Goal: Browse casually

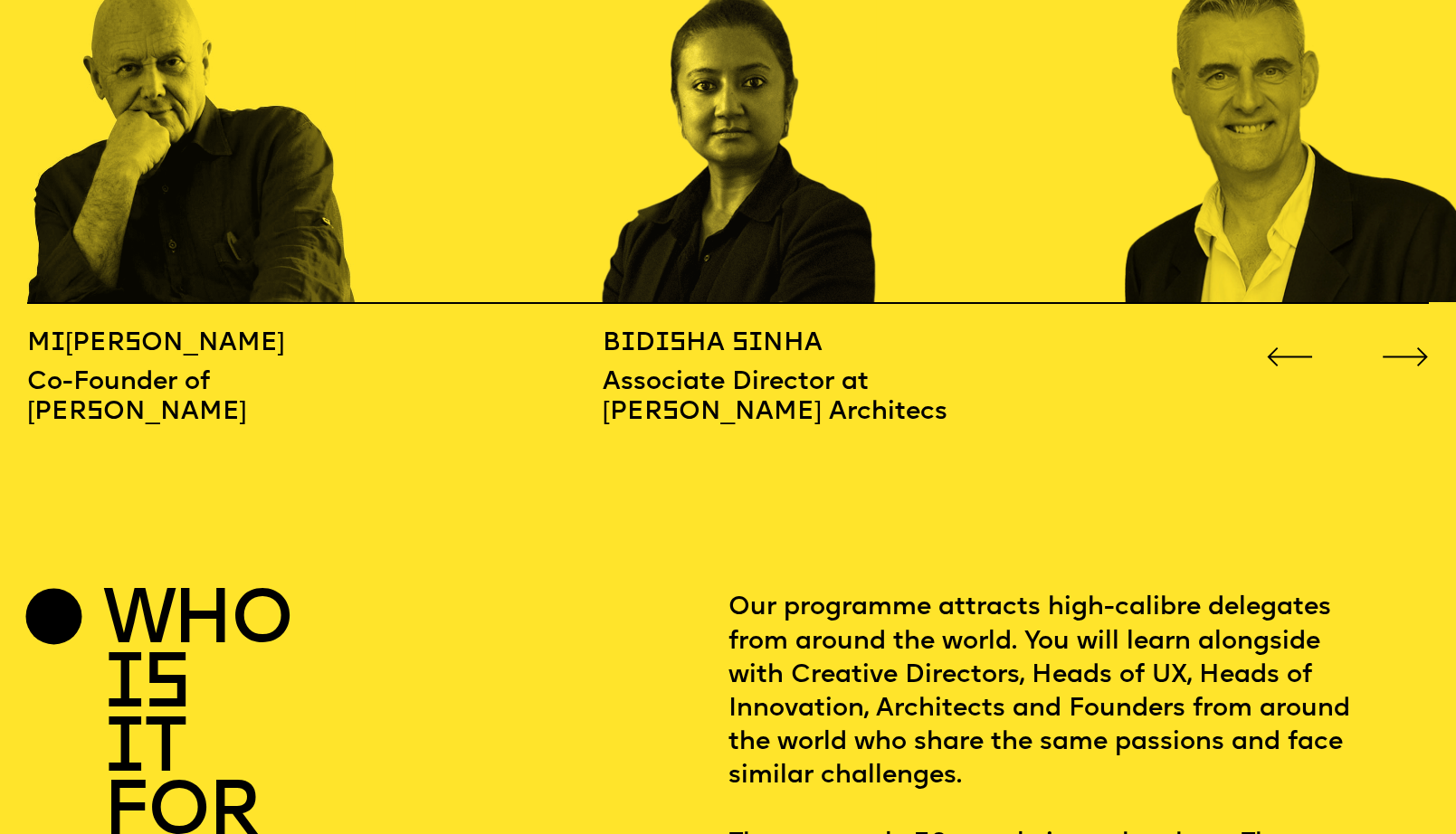
scroll to position [2300, 0]
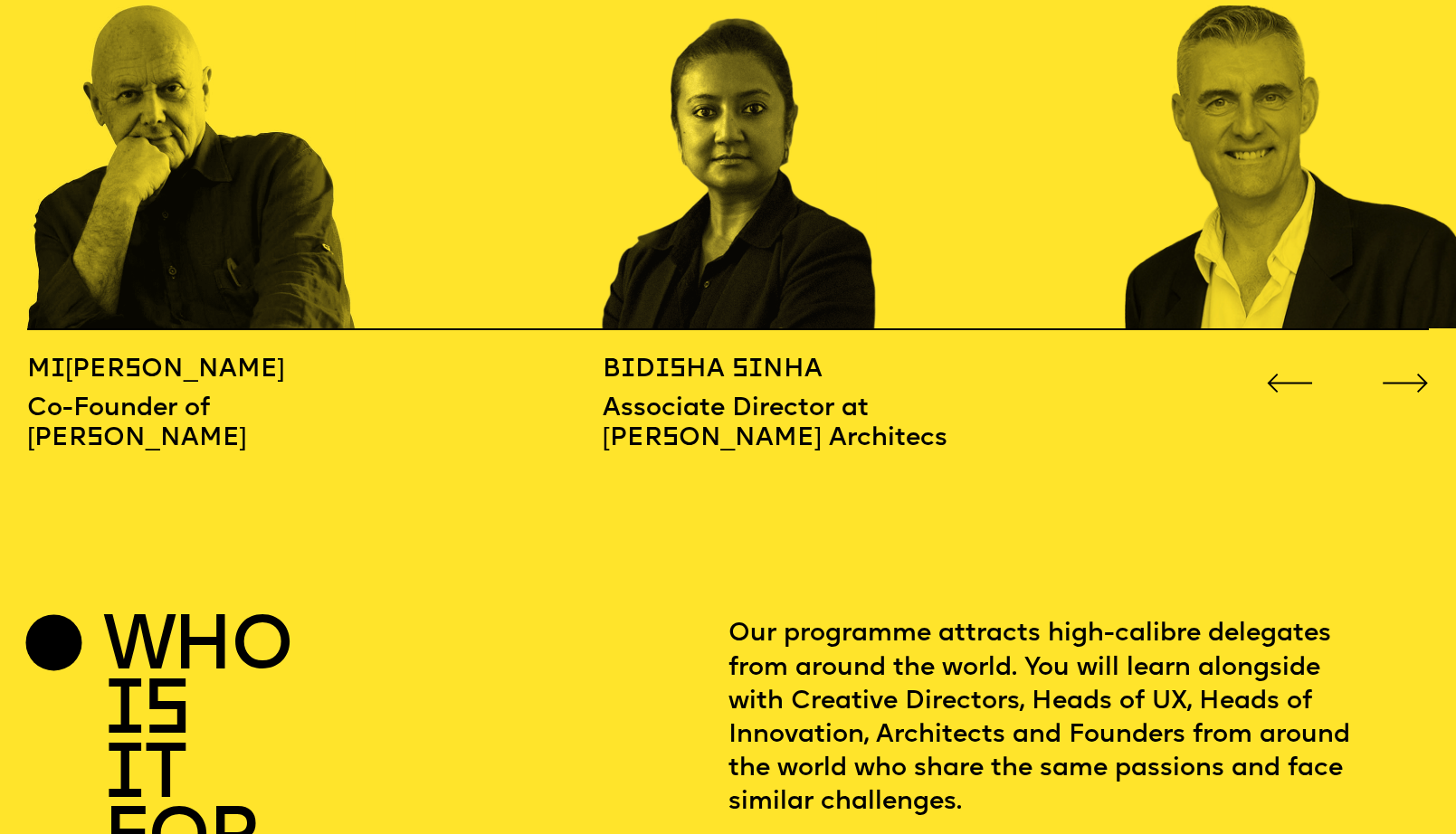
click at [1405, 374] on icon "Go to next slide" at bounding box center [1405, 384] width 47 height 19
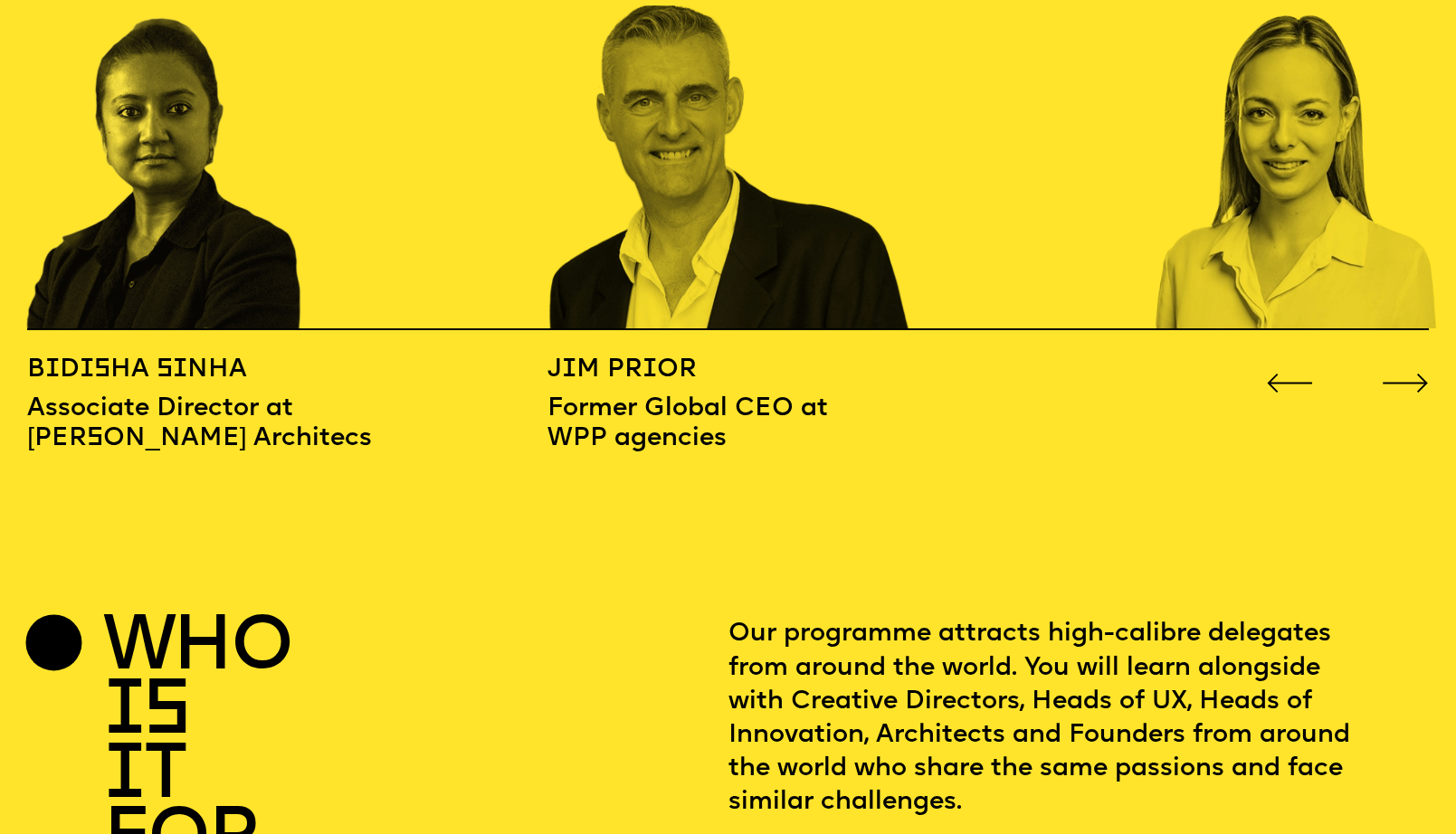
click at [1405, 374] on icon "Go to next slide" at bounding box center [1405, 384] width 47 height 19
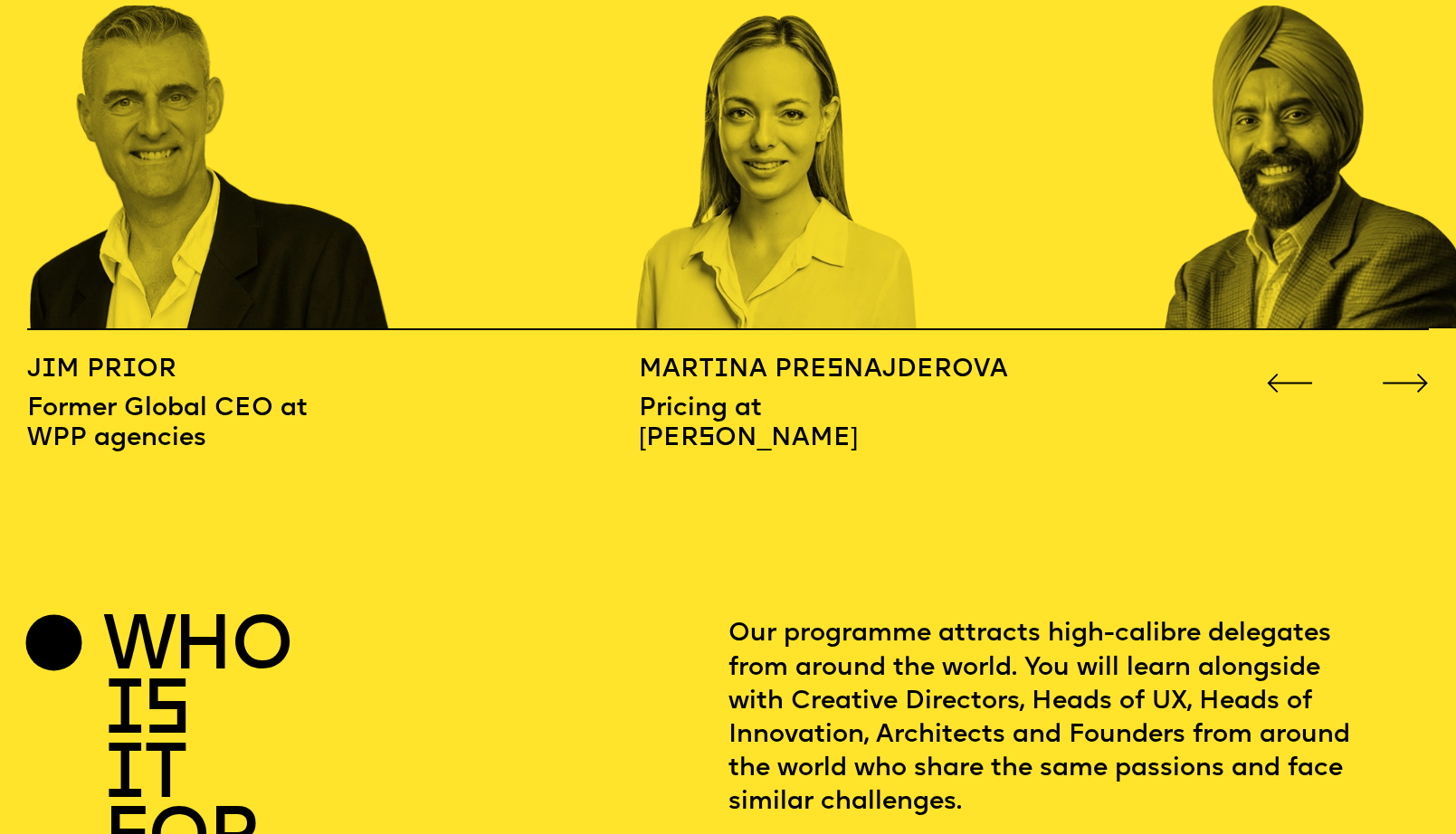
click at [1405, 374] on icon "Go to next slide" at bounding box center [1405, 384] width 47 height 19
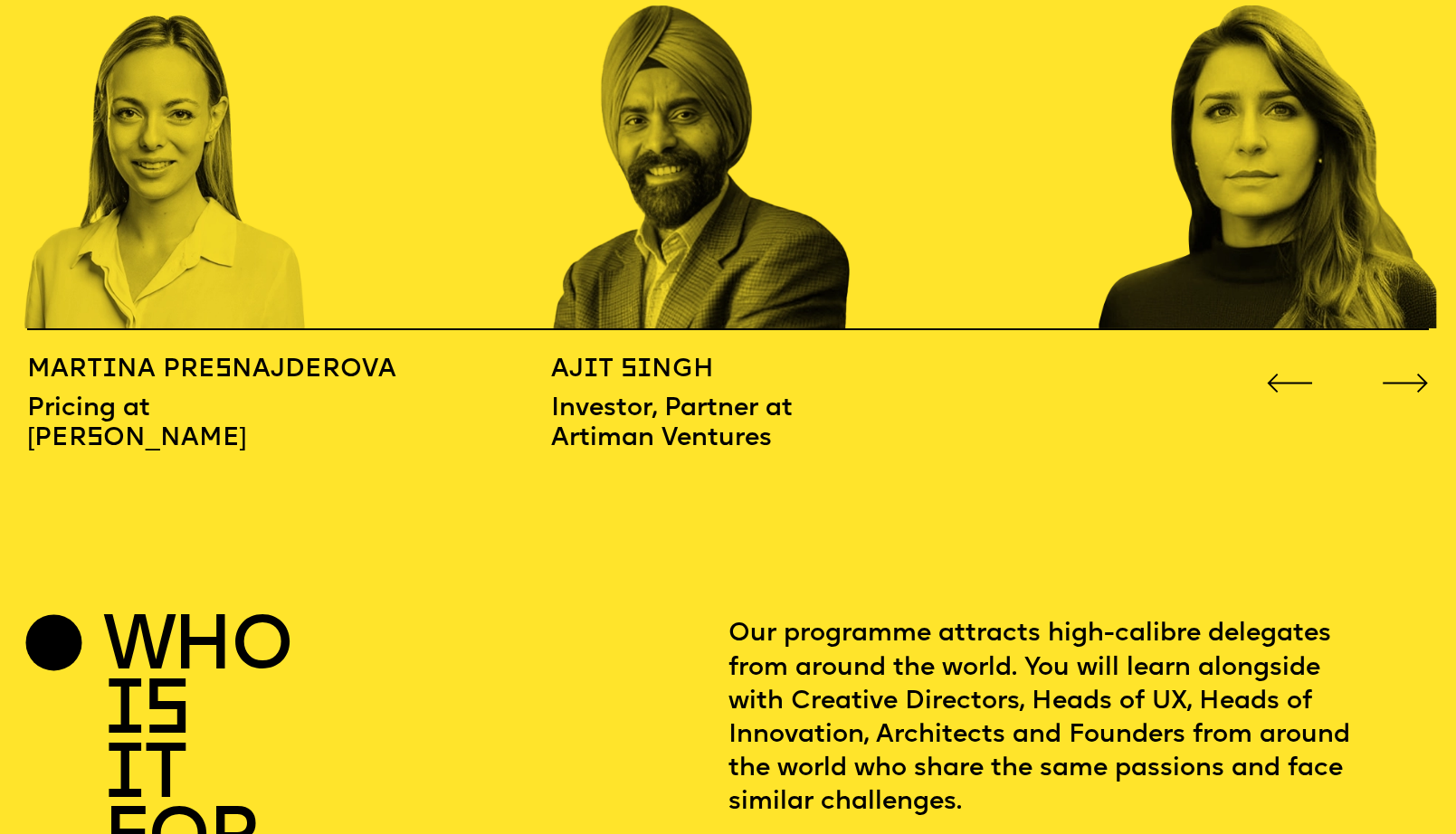
click at [1405, 374] on icon "Go to next slide" at bounding box center [1405, 384] width 47 height 19
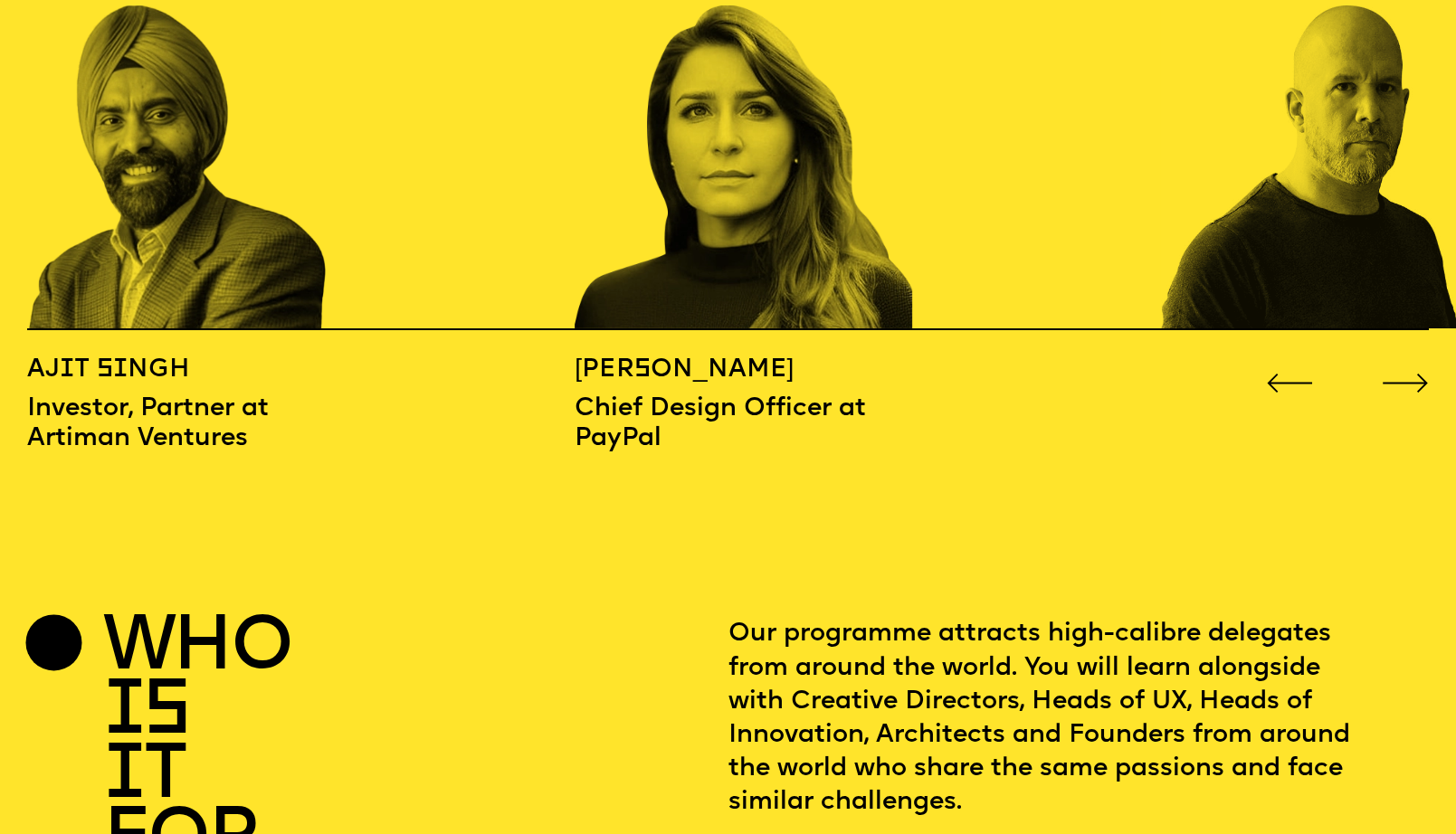
click at [1405, 374] on icon "Go to next slide" at bounding box center [1405, 384] width 47 height 19
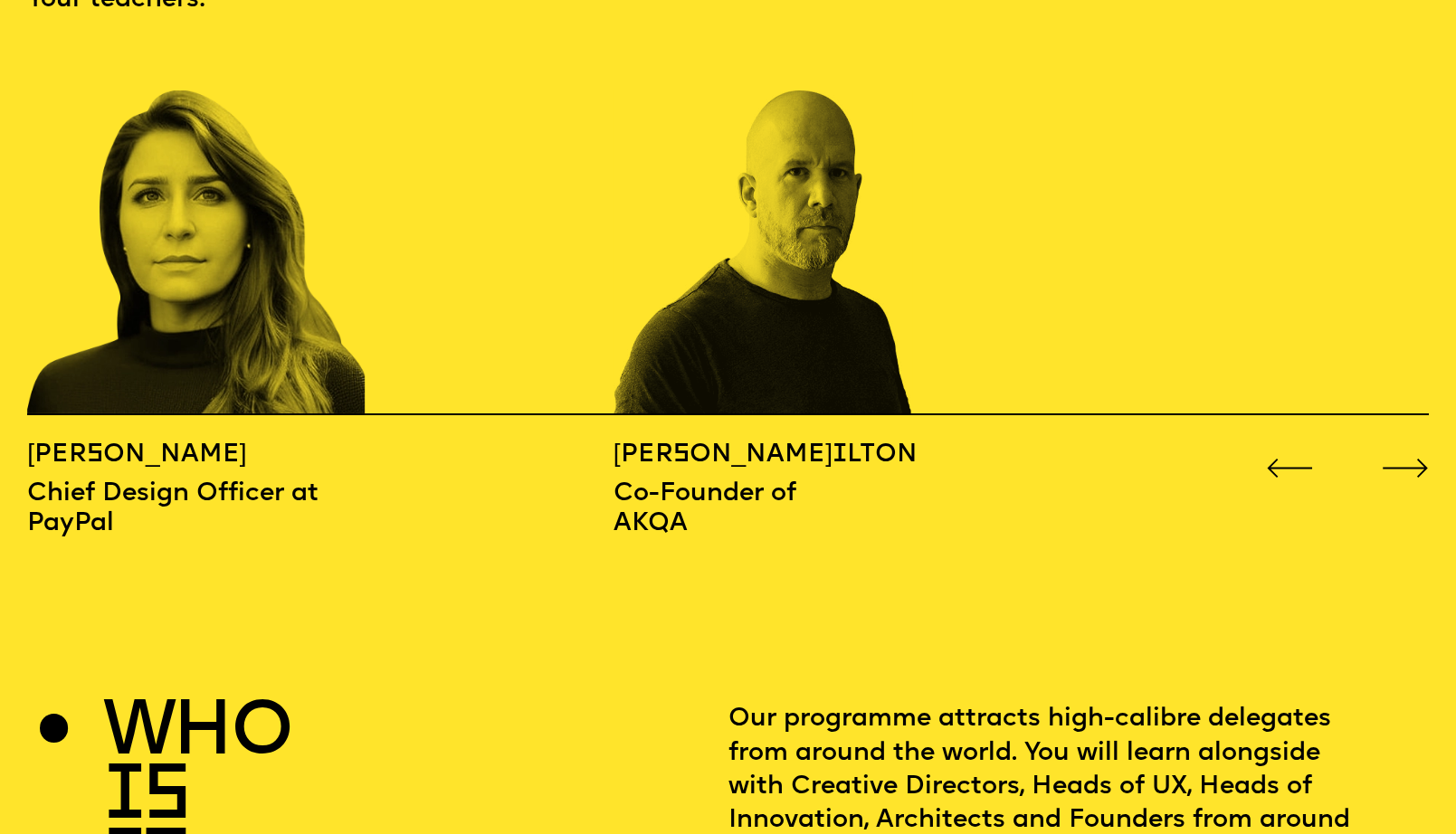
scroll to position [2344, 0]
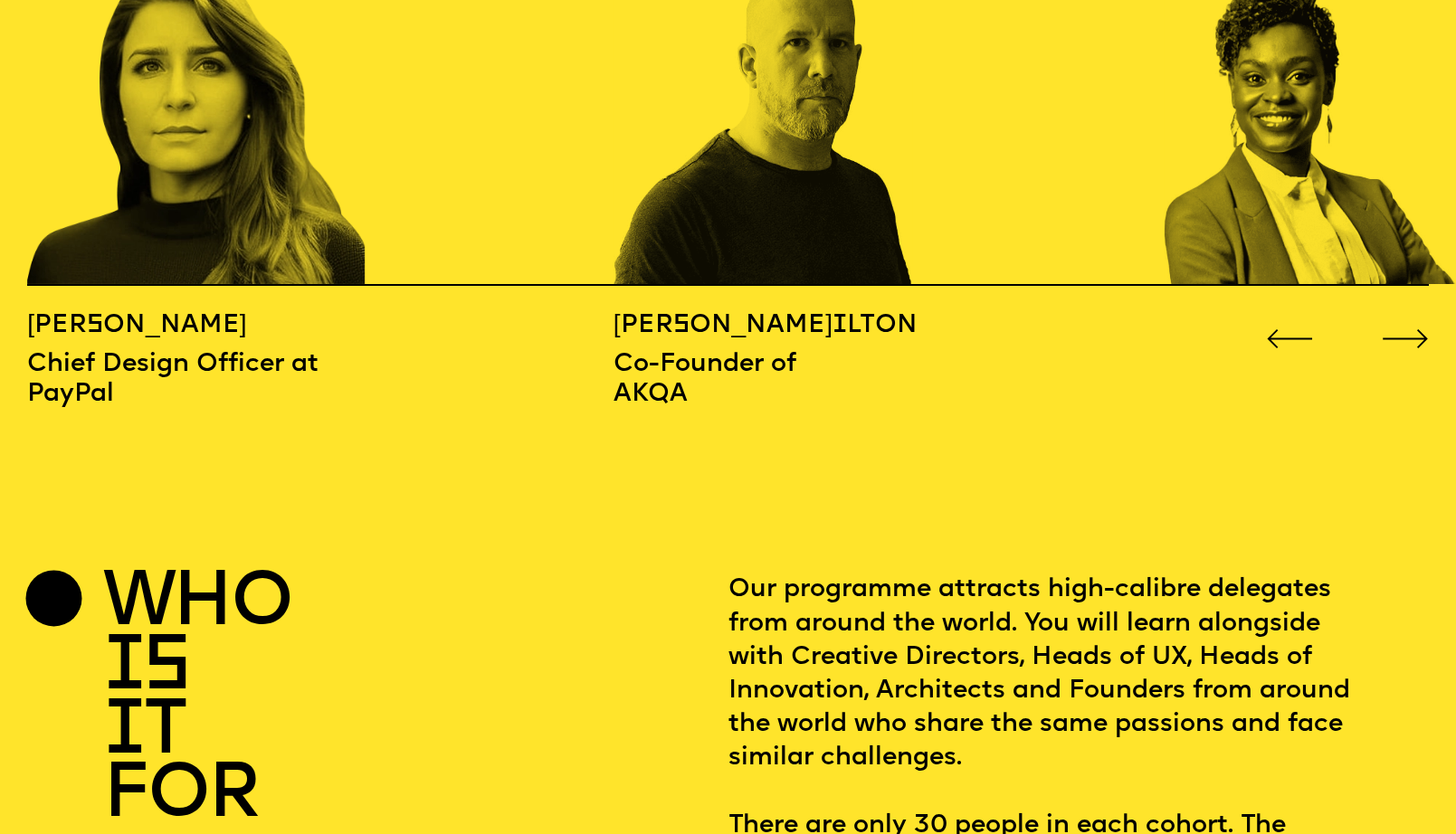
click at [1423, 329] on icon "Go to next slide" at bounding box center [1405, 339] width 47 height 19
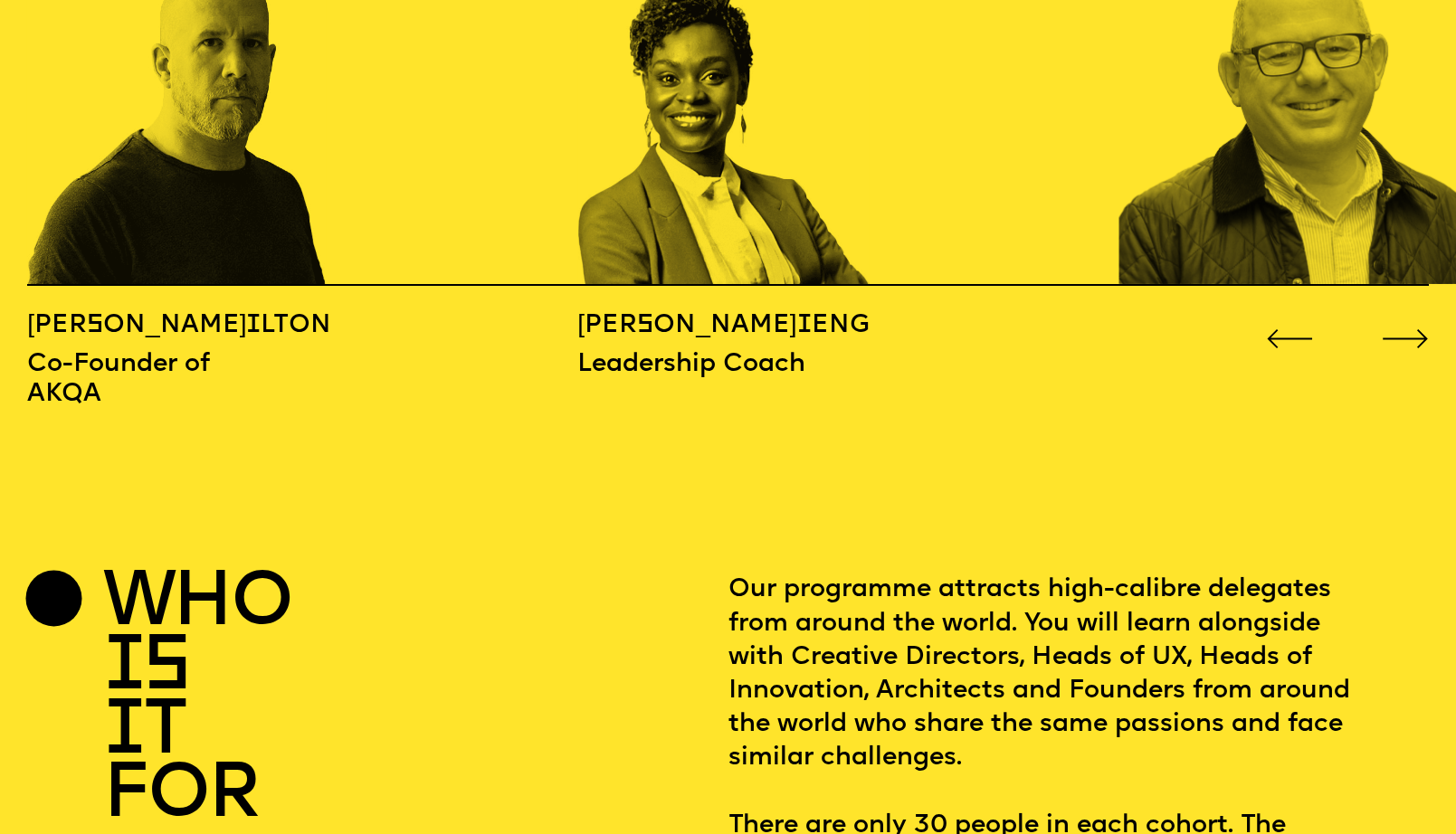
click at [1423, 329] on icon "Go to next slide" at bounding box center [1405, 339] width 47 height 19
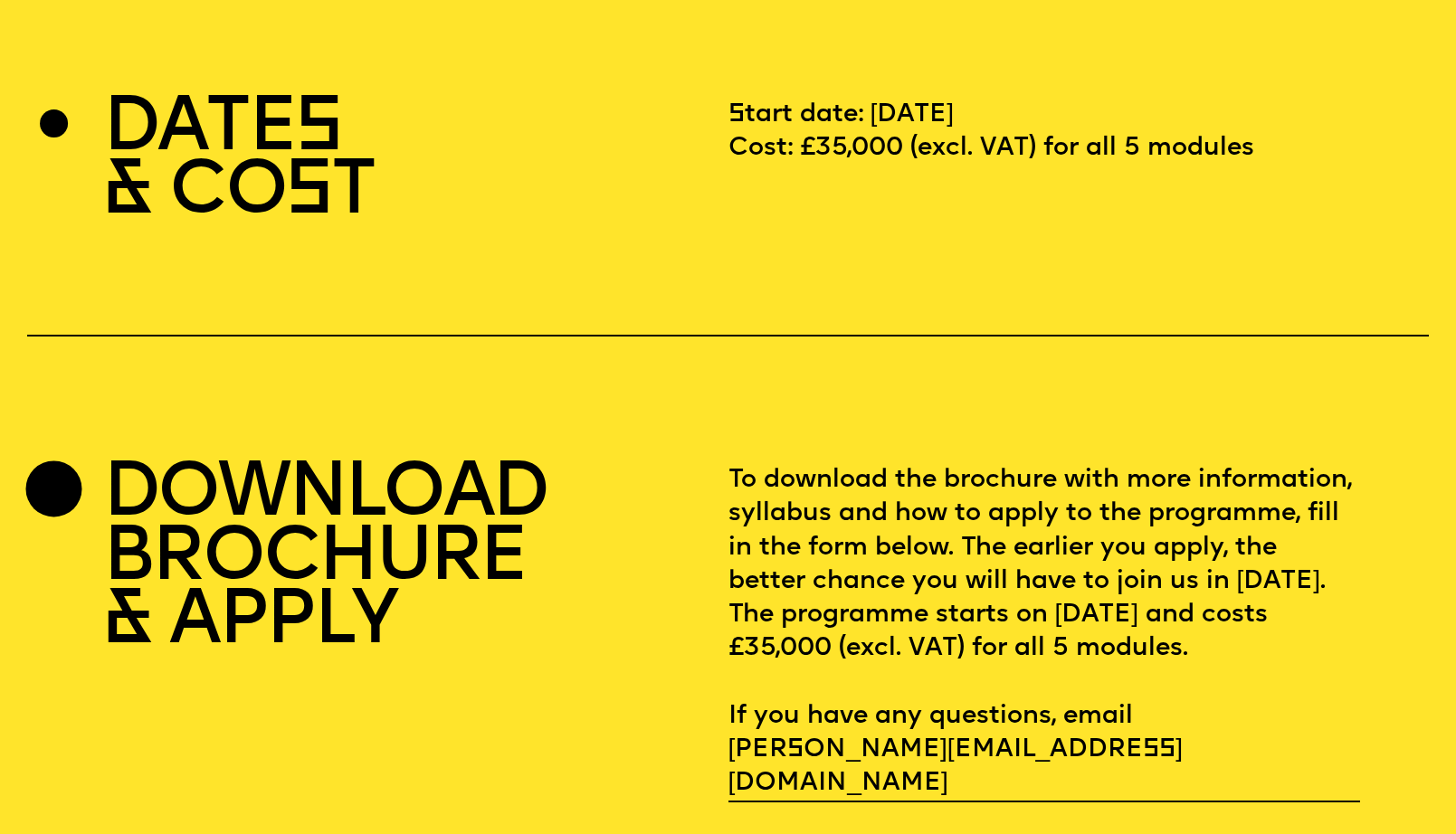
scroll to position [5316, 0]
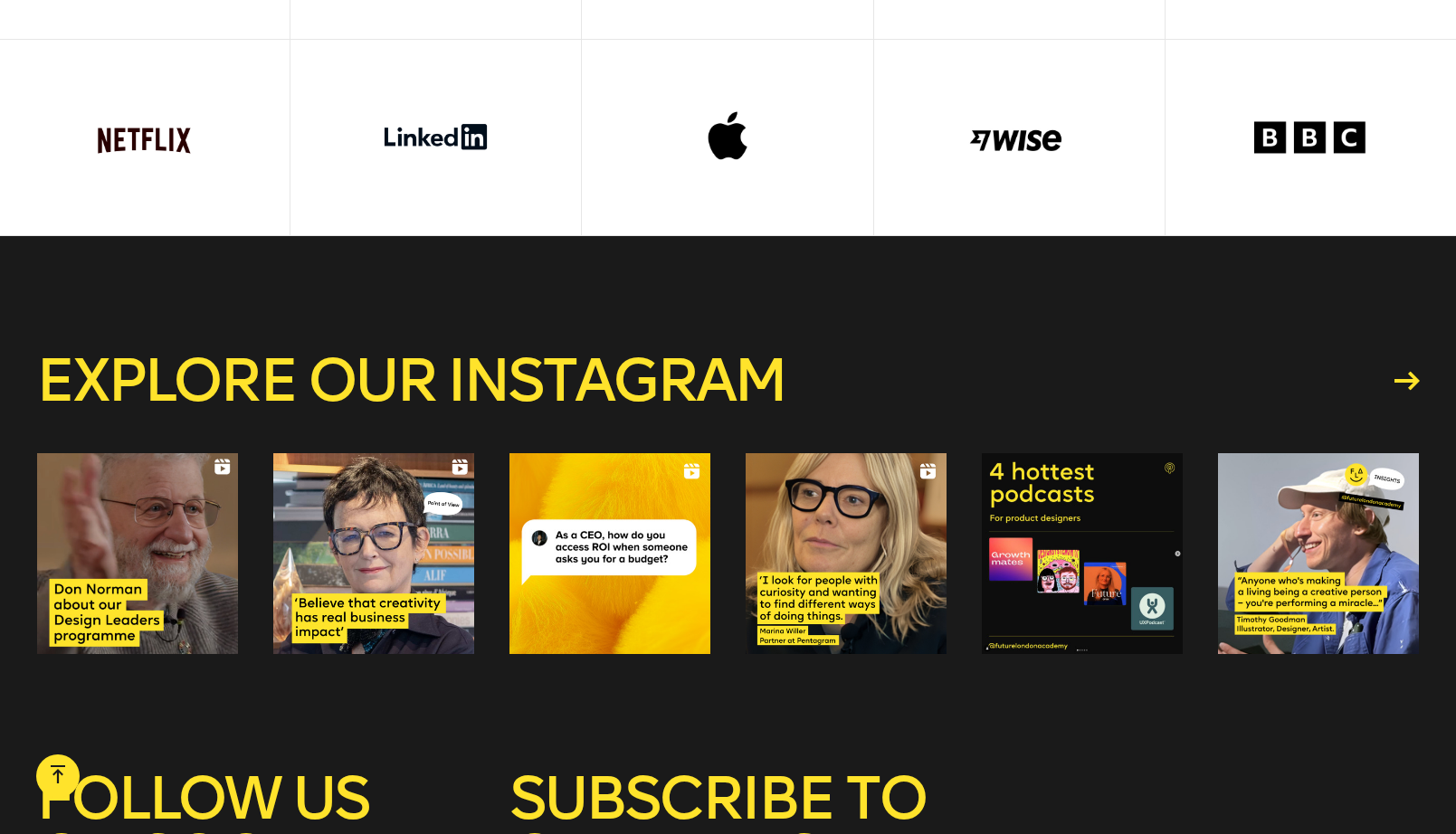
scroll to position [6366, 0]
